Goal: Transaction & Acquisition: Purchase product/service

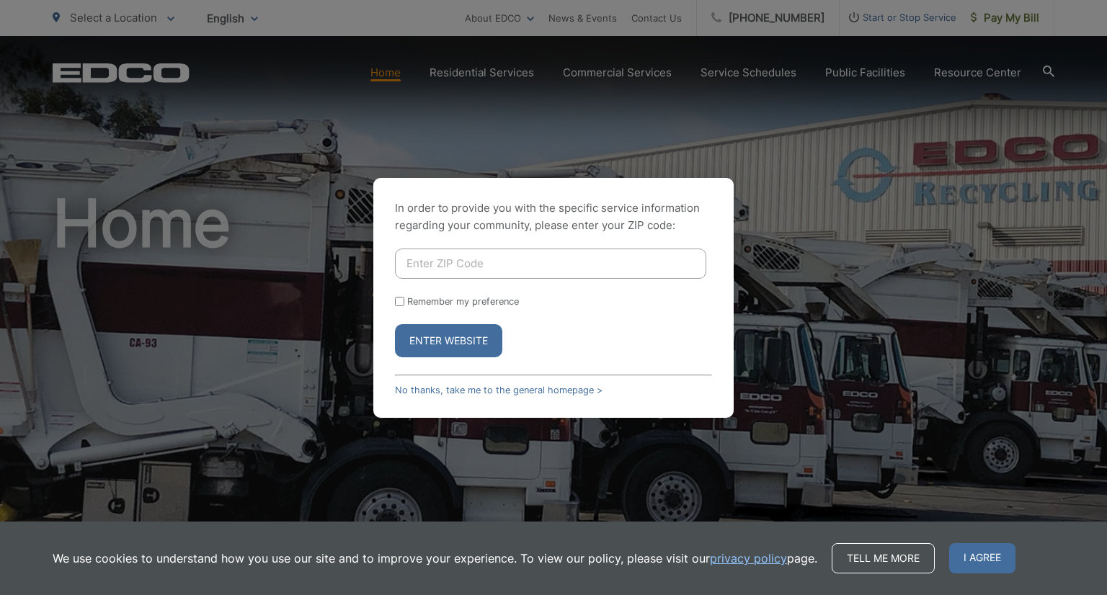
click at [453, 268] on input "Enter ZIP Code" at bounding box center [550, 264] width 311 height 30
type input "92075"
click at [399, 305] on input "Remember my preference" at bounding box center [399, 301] width 9 height 9
click at [399, 298] on input "Remember my preference" at bounding box center [399, 301] width 9 height 9
checkbox input "false"
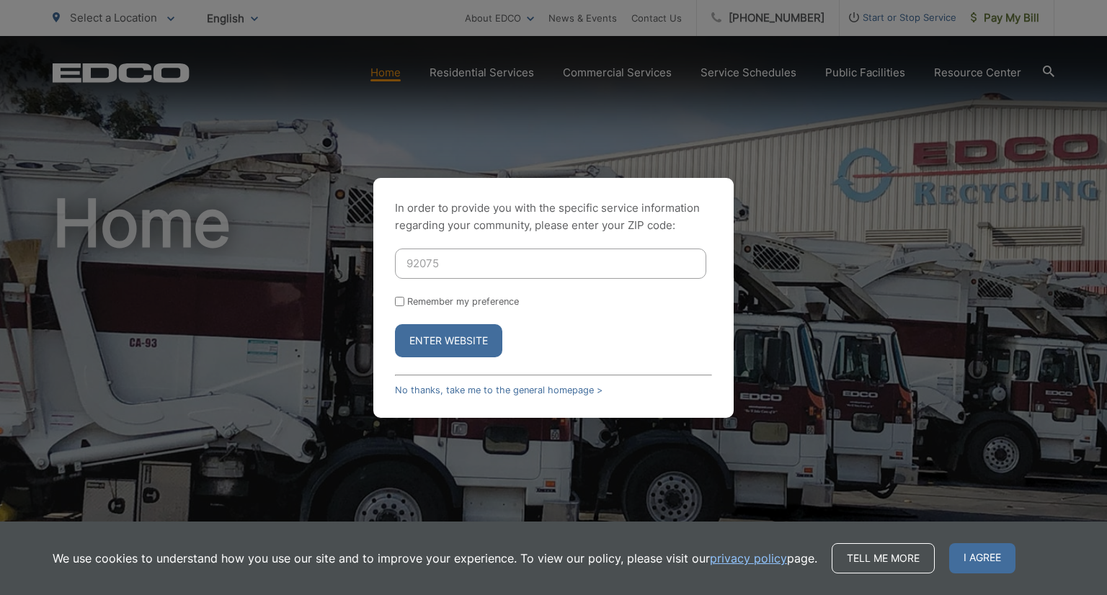
click at [437, 340] on button "Enter Website" at bounding box center [448, 340] width 107 height 33
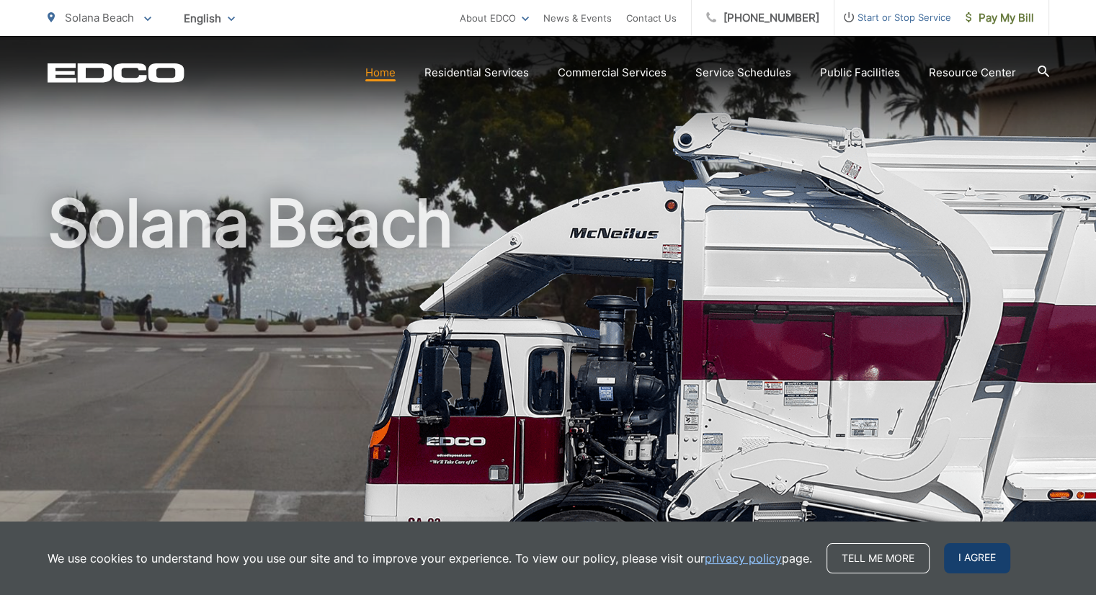
click at [959, 559] on span "I agree" at bounding box center [977, 558] width 66 height 30
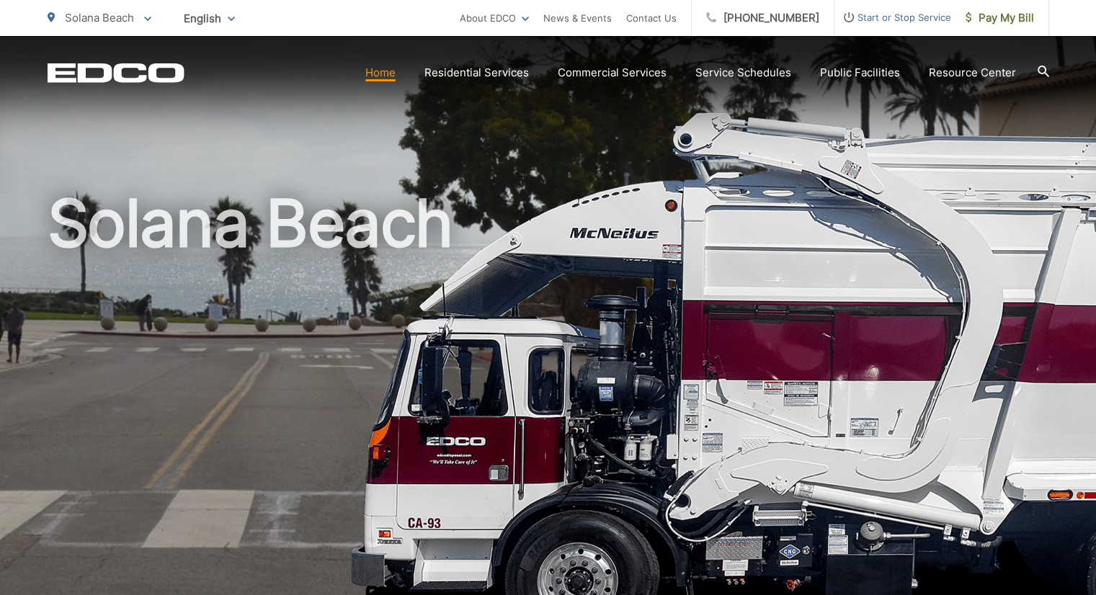
click at [112, 19] on span "Solana Beach" at bounding box center [99, 18] width 69 height 14
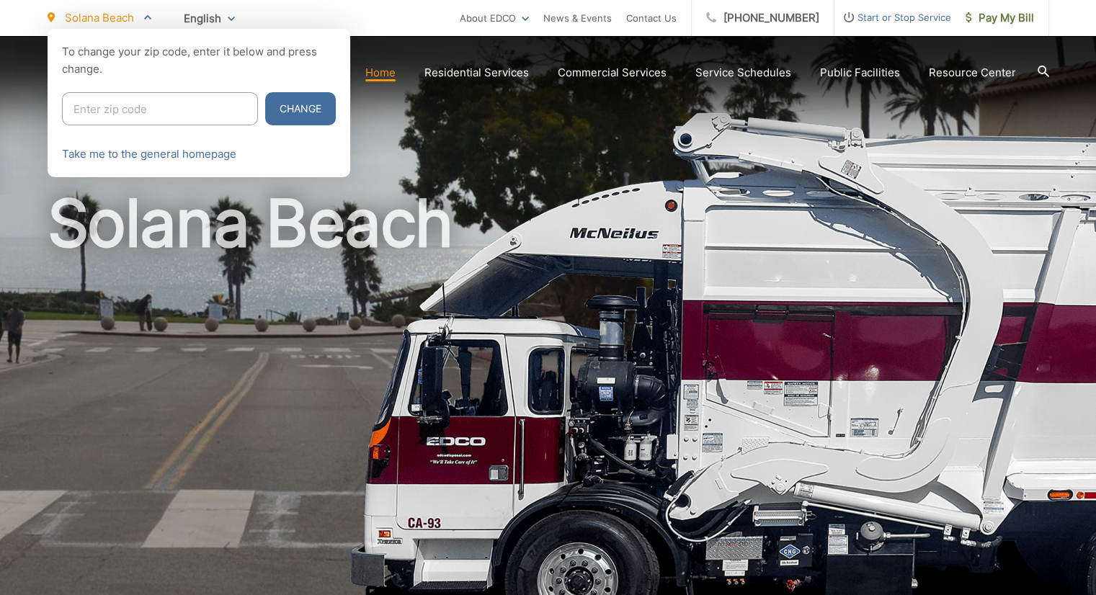
click at [358, 199] on div at bounding box center [548, 326] width 1096 height 595
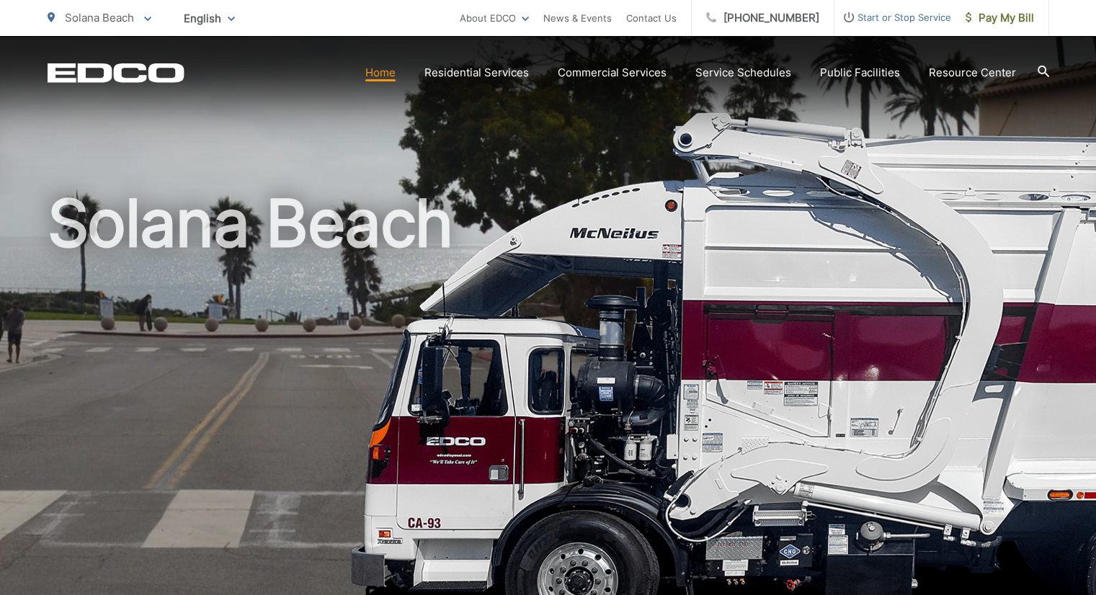
click at [124, 19] on span "Solana Beach" at bounding box center [99, 18] width 69 height 14
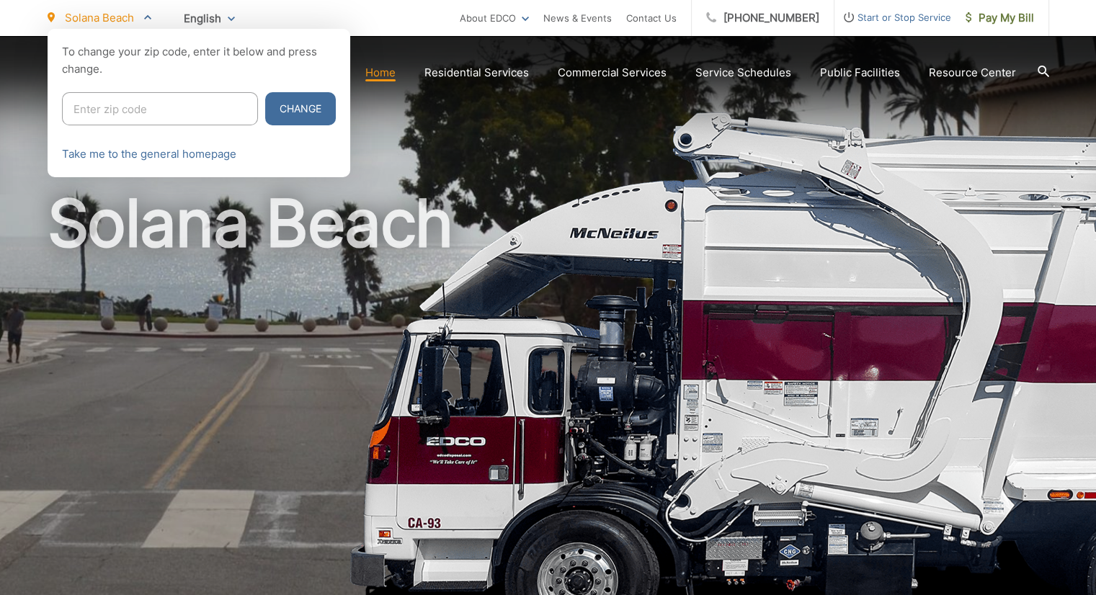
click at [375, 165] on div at bounding box center [548, 326] width 1096 height 595
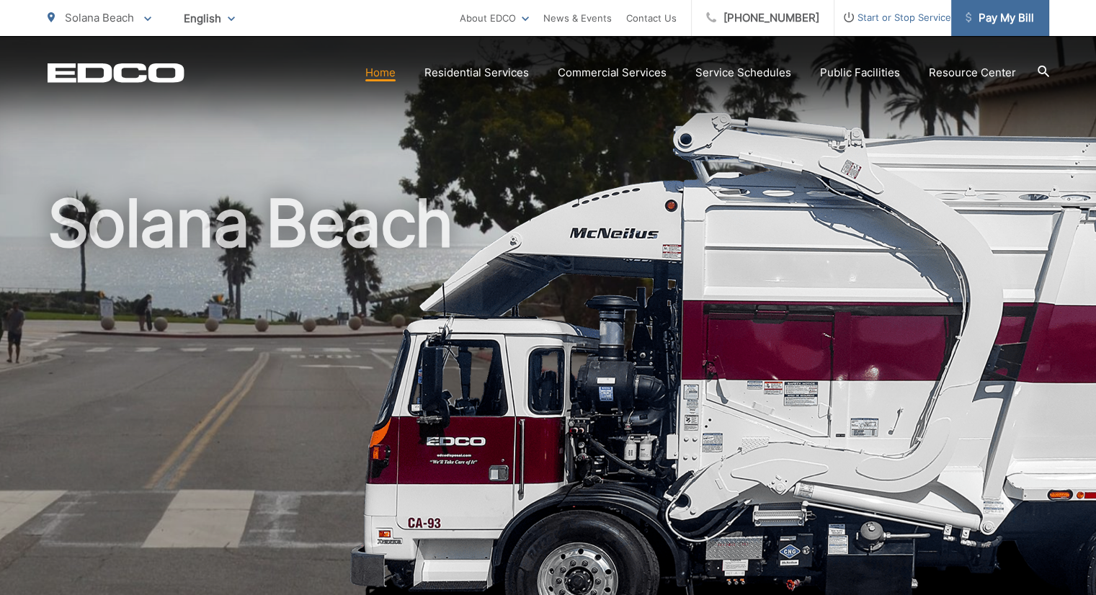
click at [984, 25] on span "Pay My Bill" at bounding box center [1000, 17] width 68 height 17
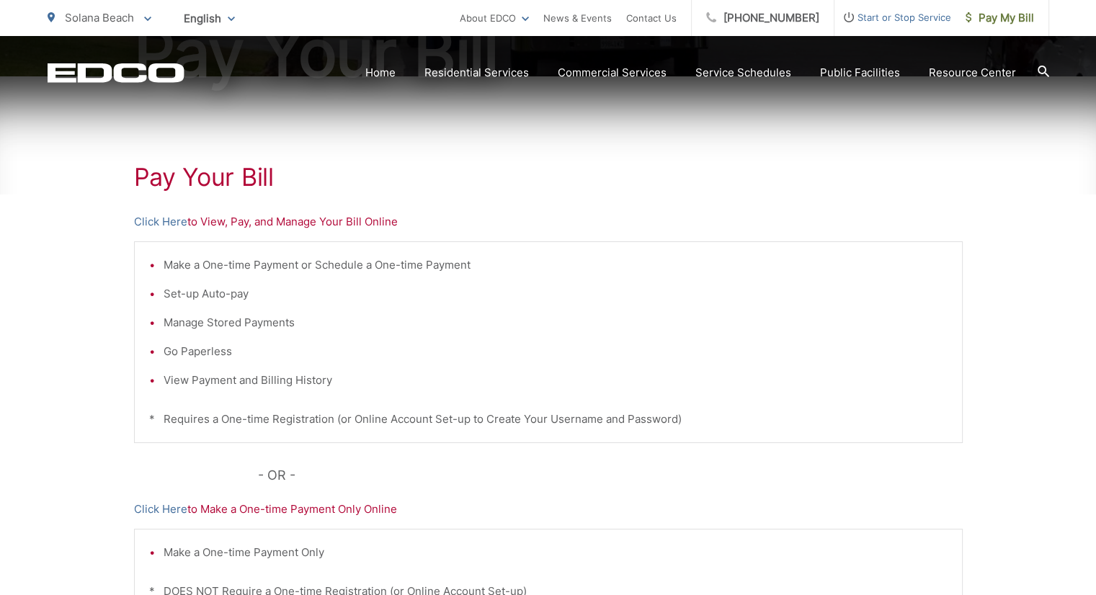
scroll to position [240, 0]
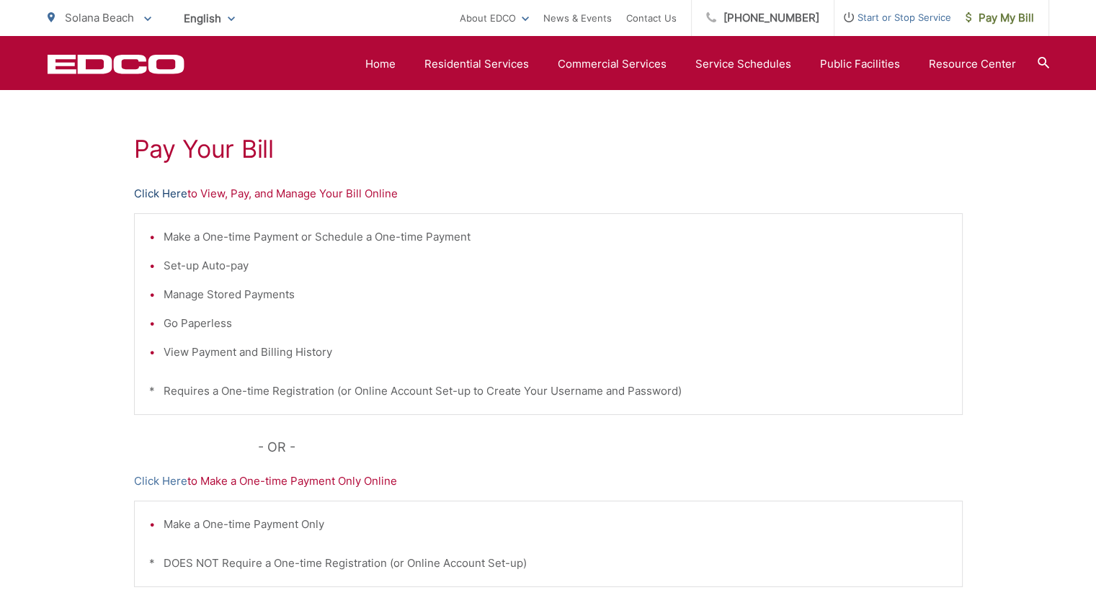
click at [169, 195] on link "Click Here" at bounding box center [160, 193] width 53 height 17
